Goal: Find specific fact: Find specific fact

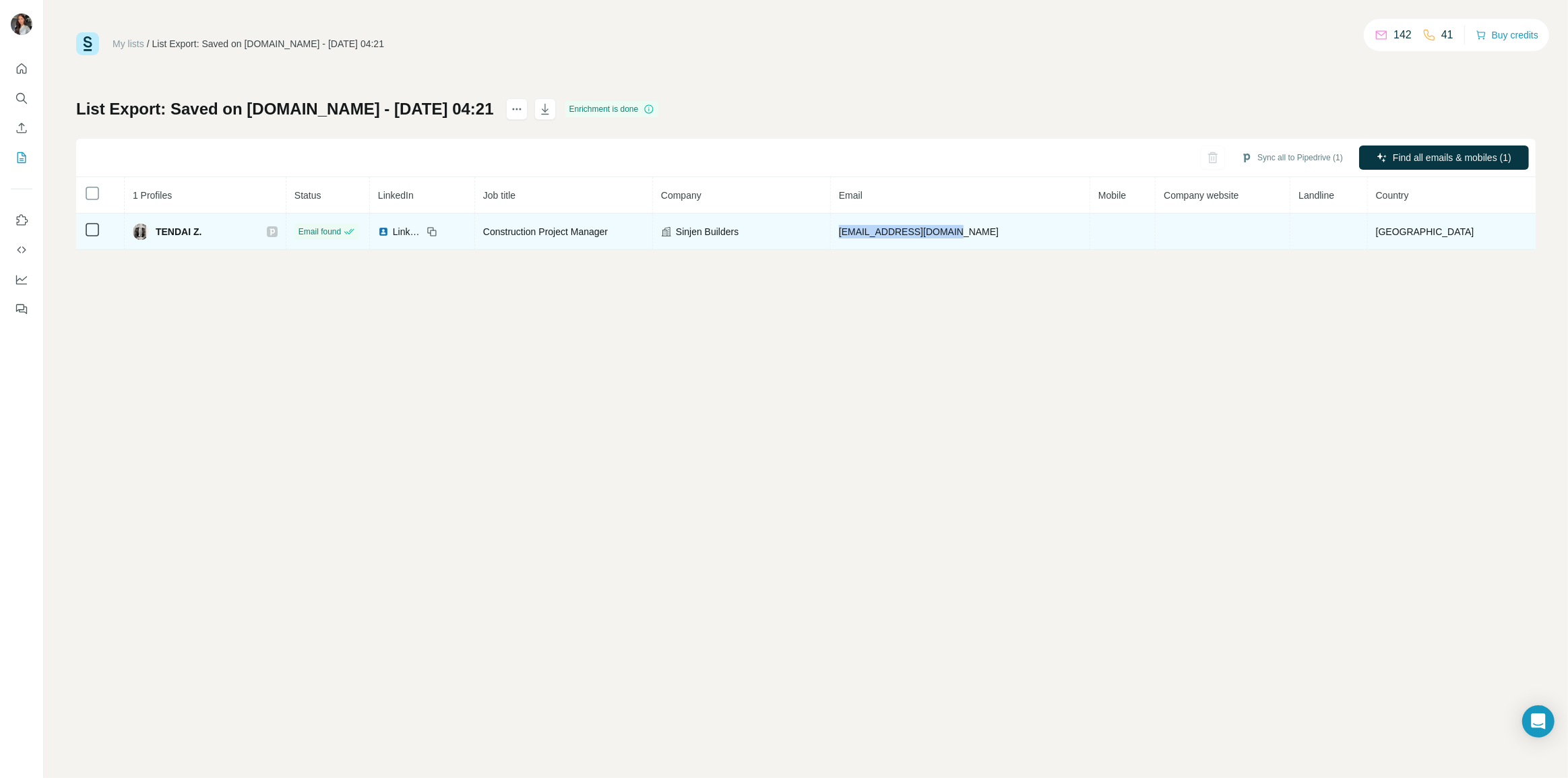
drag, startPoint x: 980, startPoint y: 234, endPoint x: 879, endPoint y: 233, distance: 101.0
click at [879, 233] on td "[EMAIL_ADDRESS][DOMAIN_NAME]" at bounding box center [960, 232] width 260 height 37
copy span "[EMAIL_ADDRESS][DOMAIN_NAME]"
